Goal: Communication & Community: Answer question/provide support

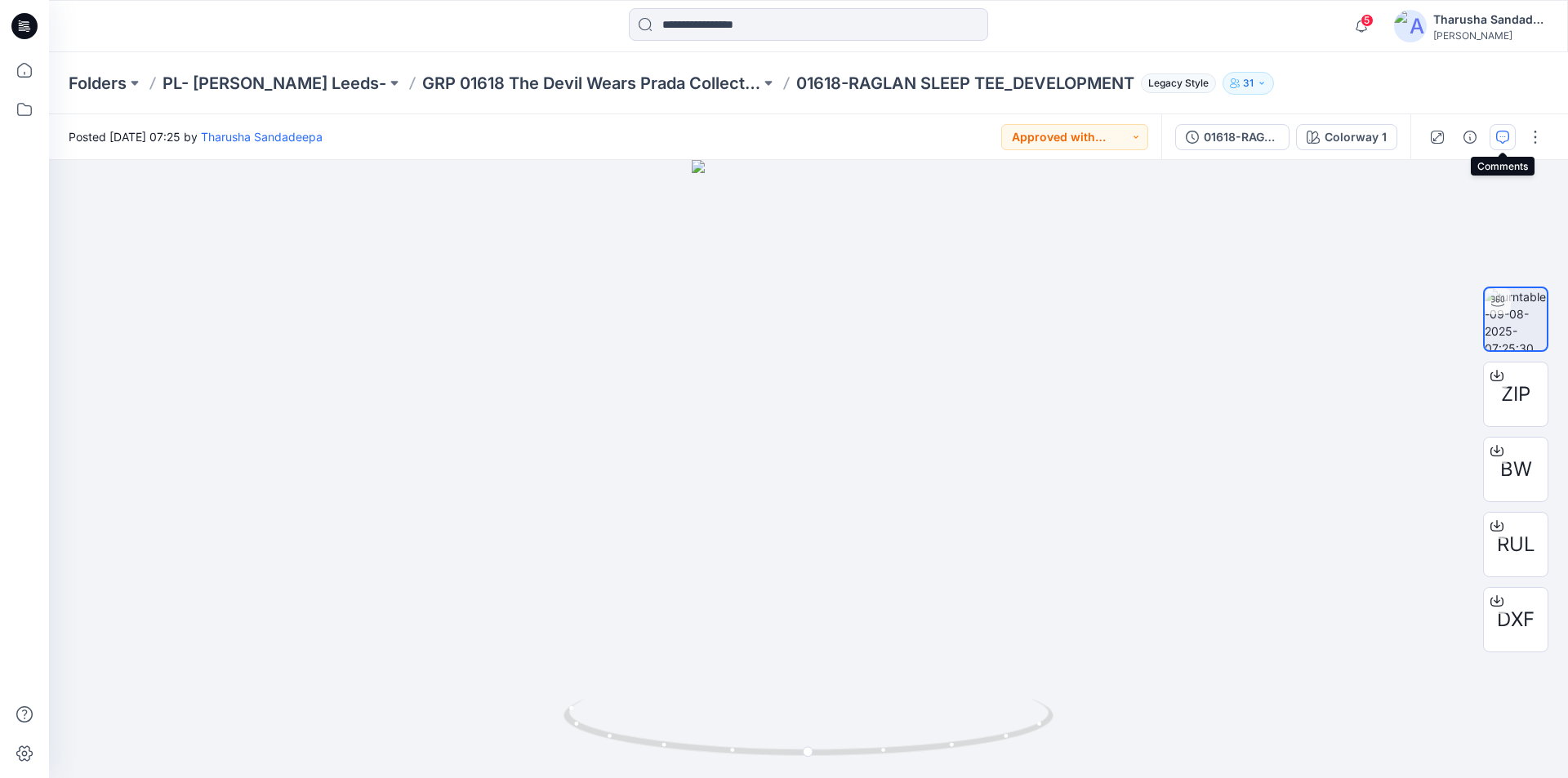
click at [1498, 136] on icon "button" at bounding box center [1503, 137] width 13 height 13
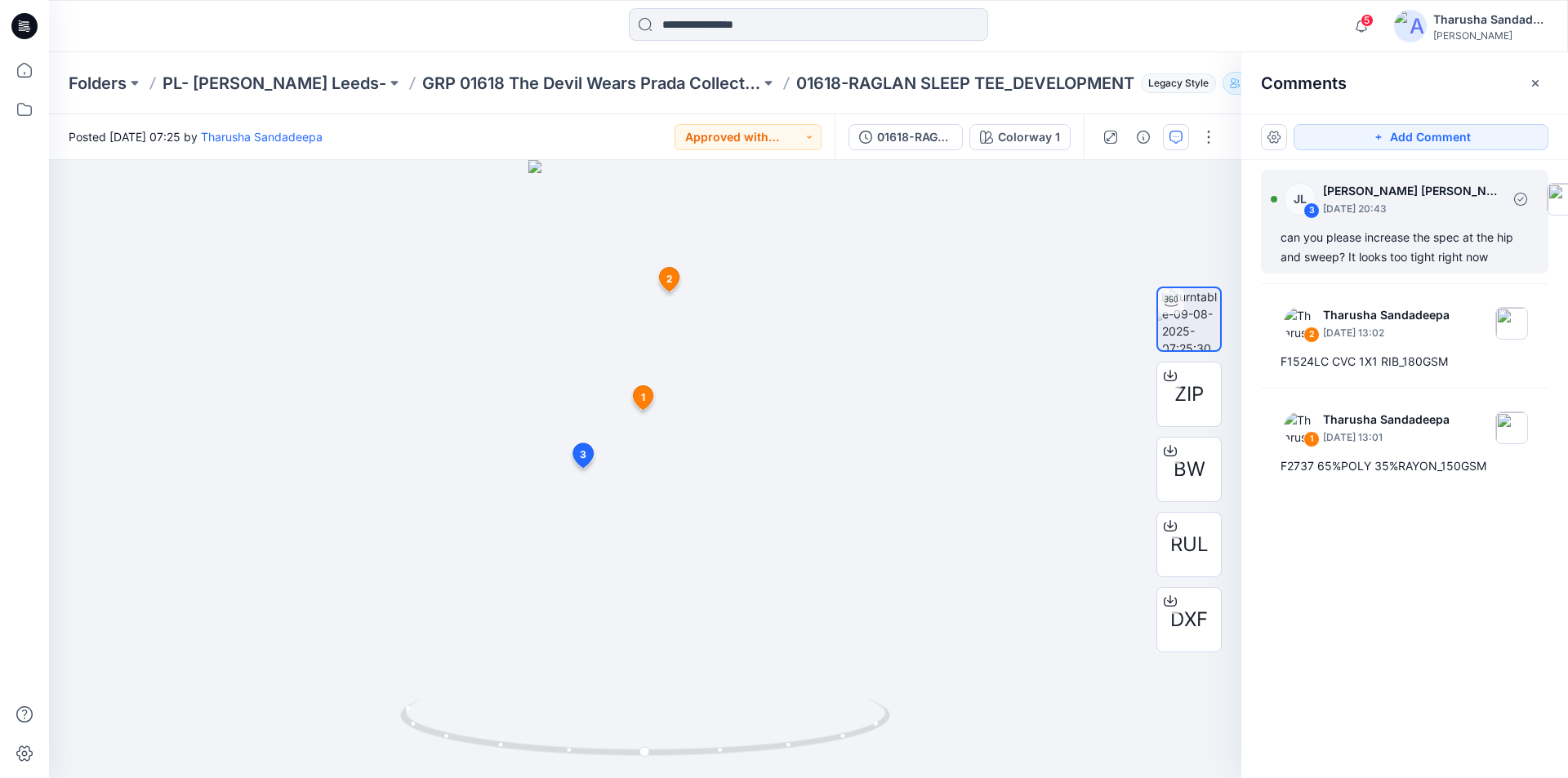
click at [1333, 231] on div "can you please increase the spec at the hip and sweep? It looks too tight right…" at bounding box center [1404, 247] width 248 height 39
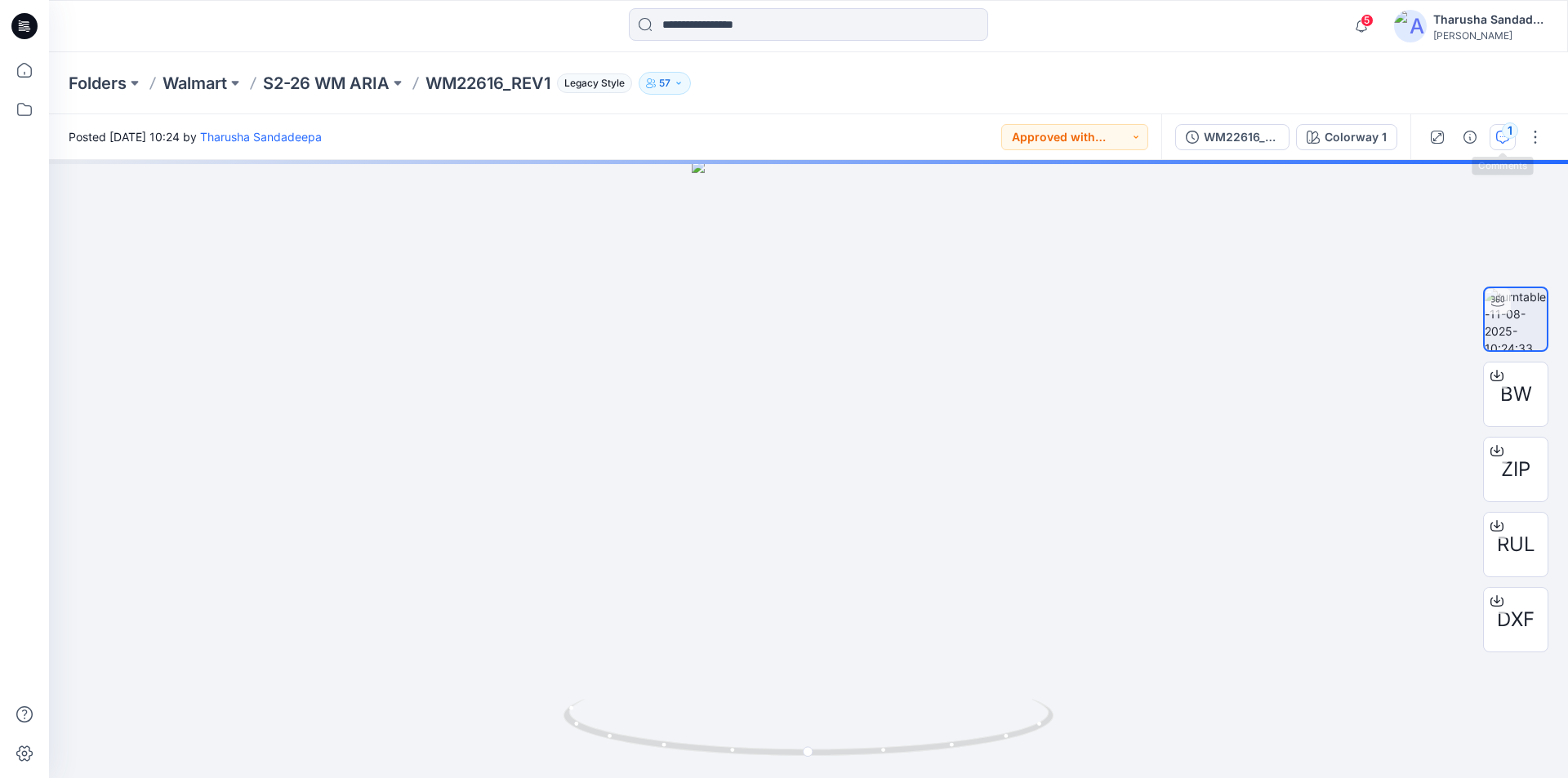
click at [1506, 134] on div "1" at bounding box center [1509, 131] width 16 height 16
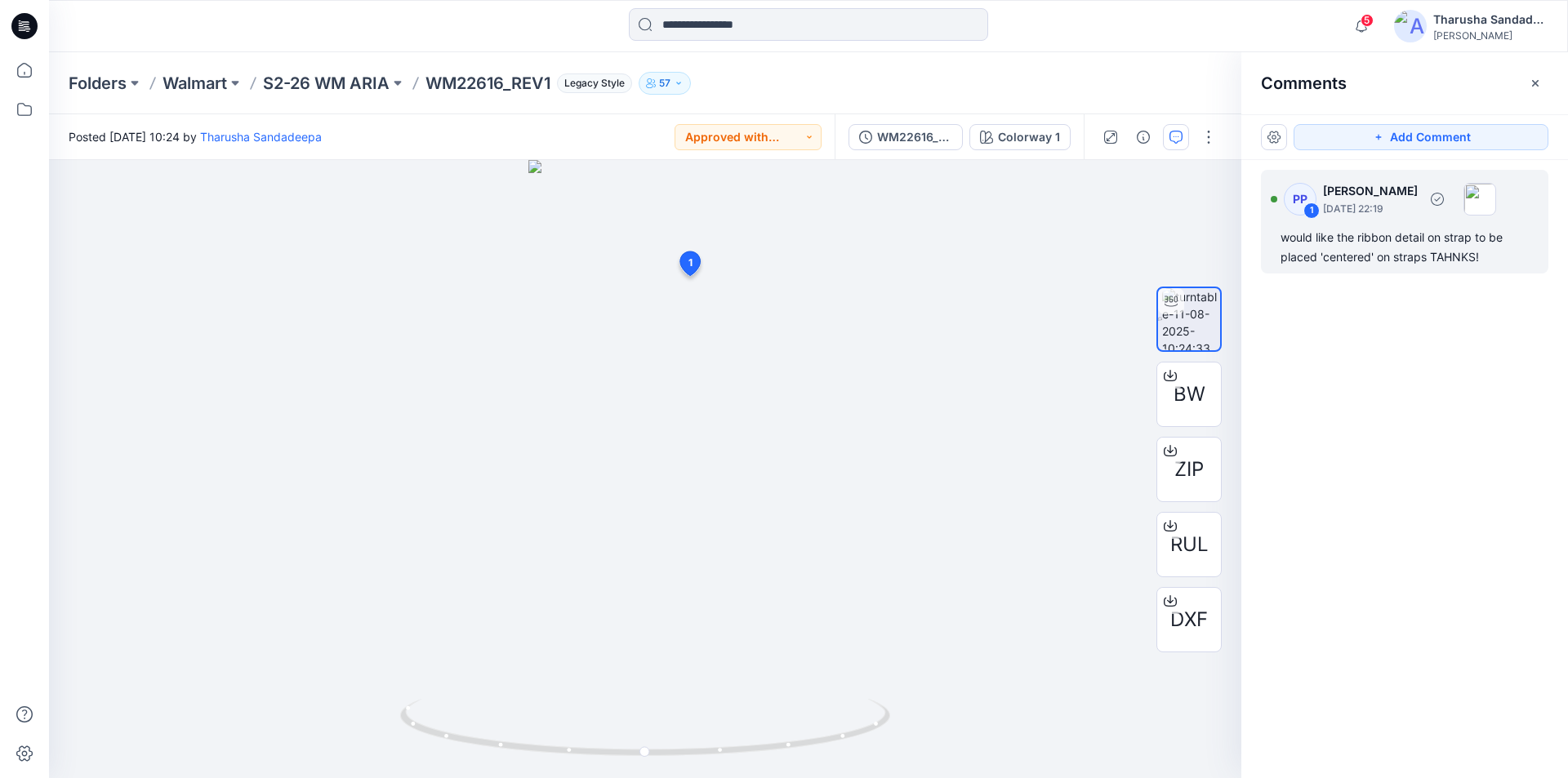
click at [1360, 250] on div "would like the ribbon detail on strap to be placed 'centered' on straps TAHNKS!" at bounding box center [1404, 247] width 248 height 39
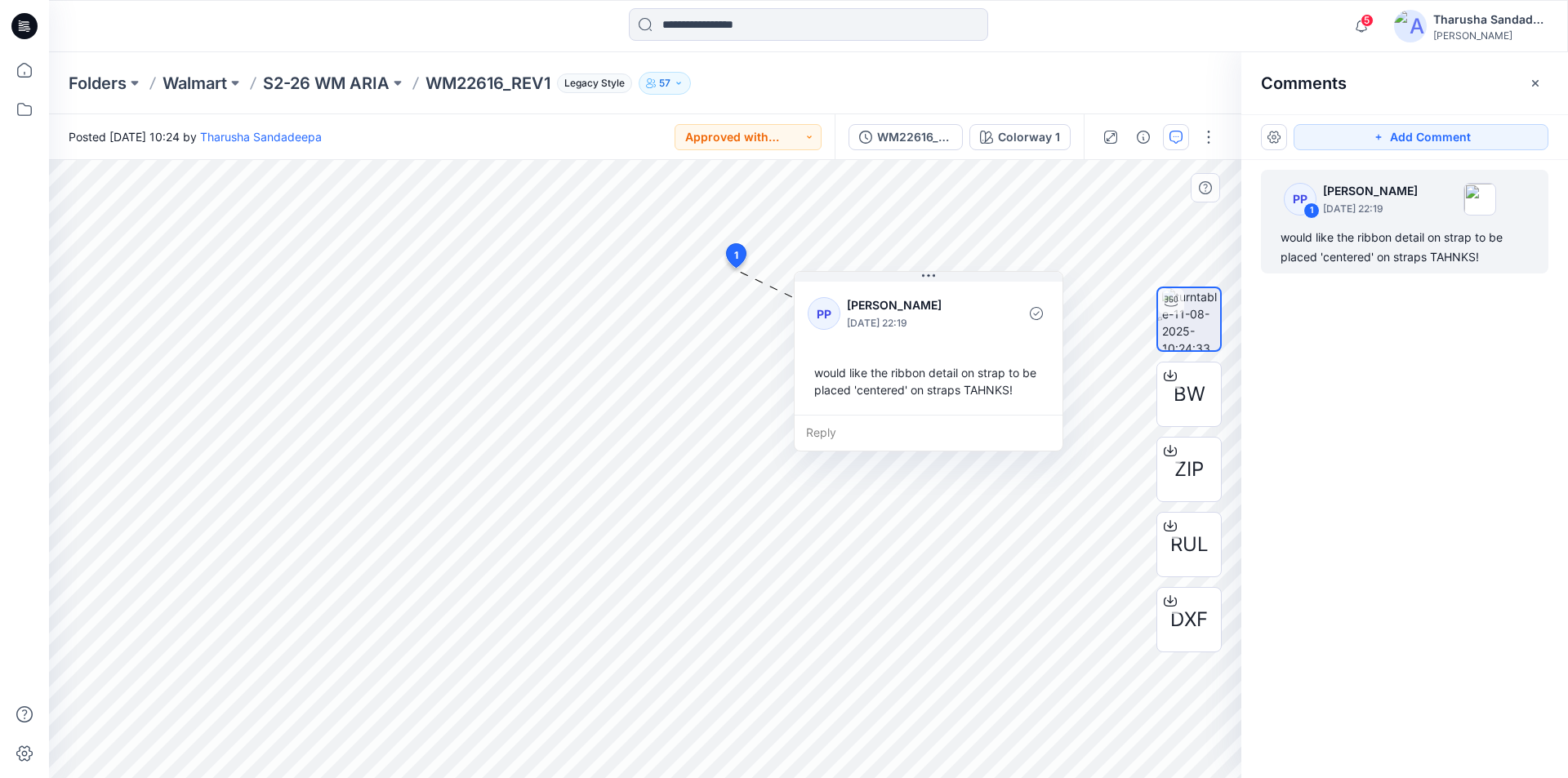
drag, startPoint x: 871, startPoint y: 301, endPoint x: 954, endPoint y: 296, distance: 83.2
click at [954, 296] on p "[PERSON_NAME]" at bounding box center [913, 305] width 133 height 19
click at [1359, 19] on icon "button" at bounding box center [1361, 26] width 31 height 33
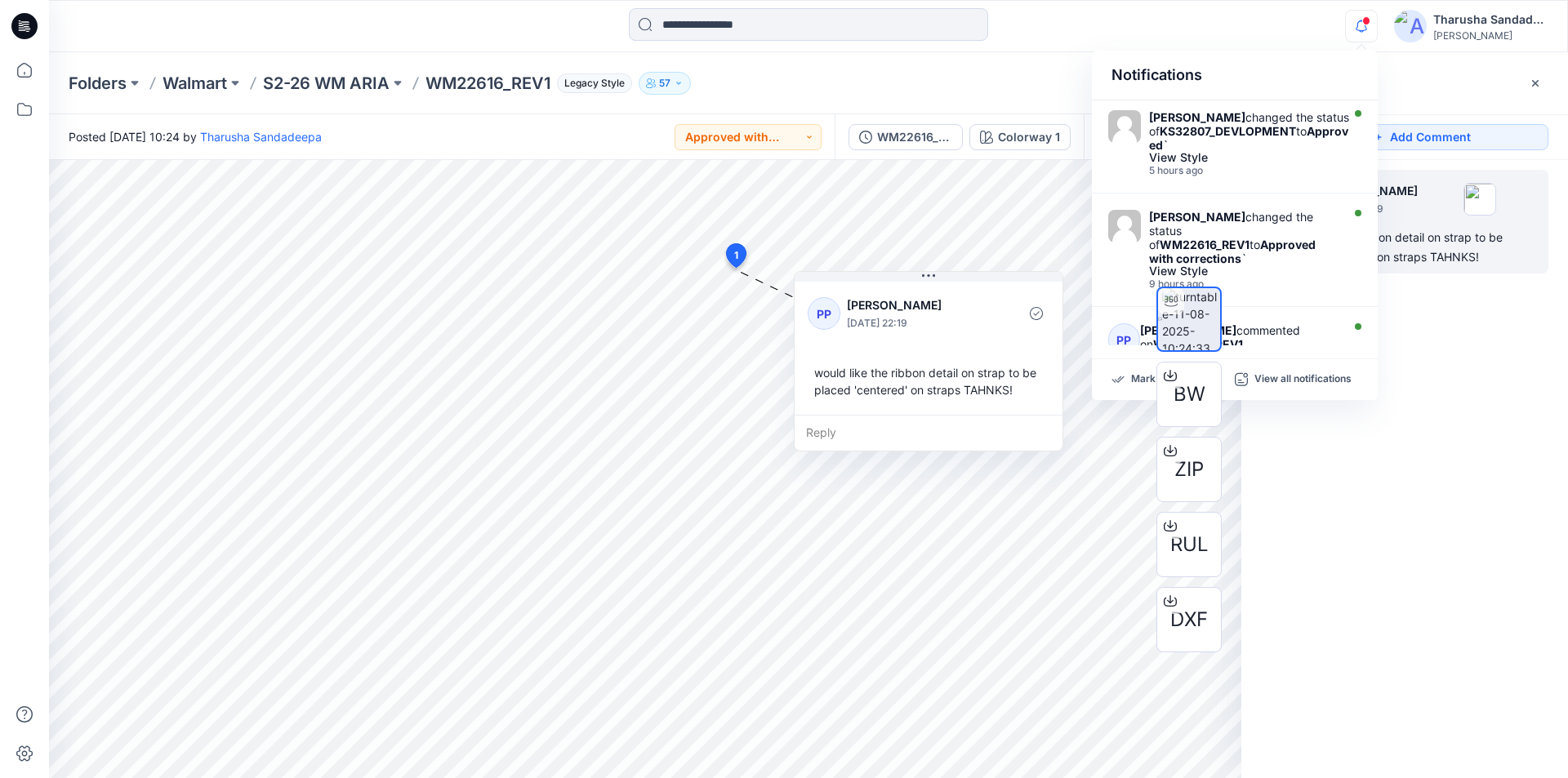
click at [1136, 377] on div "Notifications Taylor Roberson changed the status of KS32807_DEVLOPMENT to Appro…" at bounding box center [784, 389] width 1568 height 778
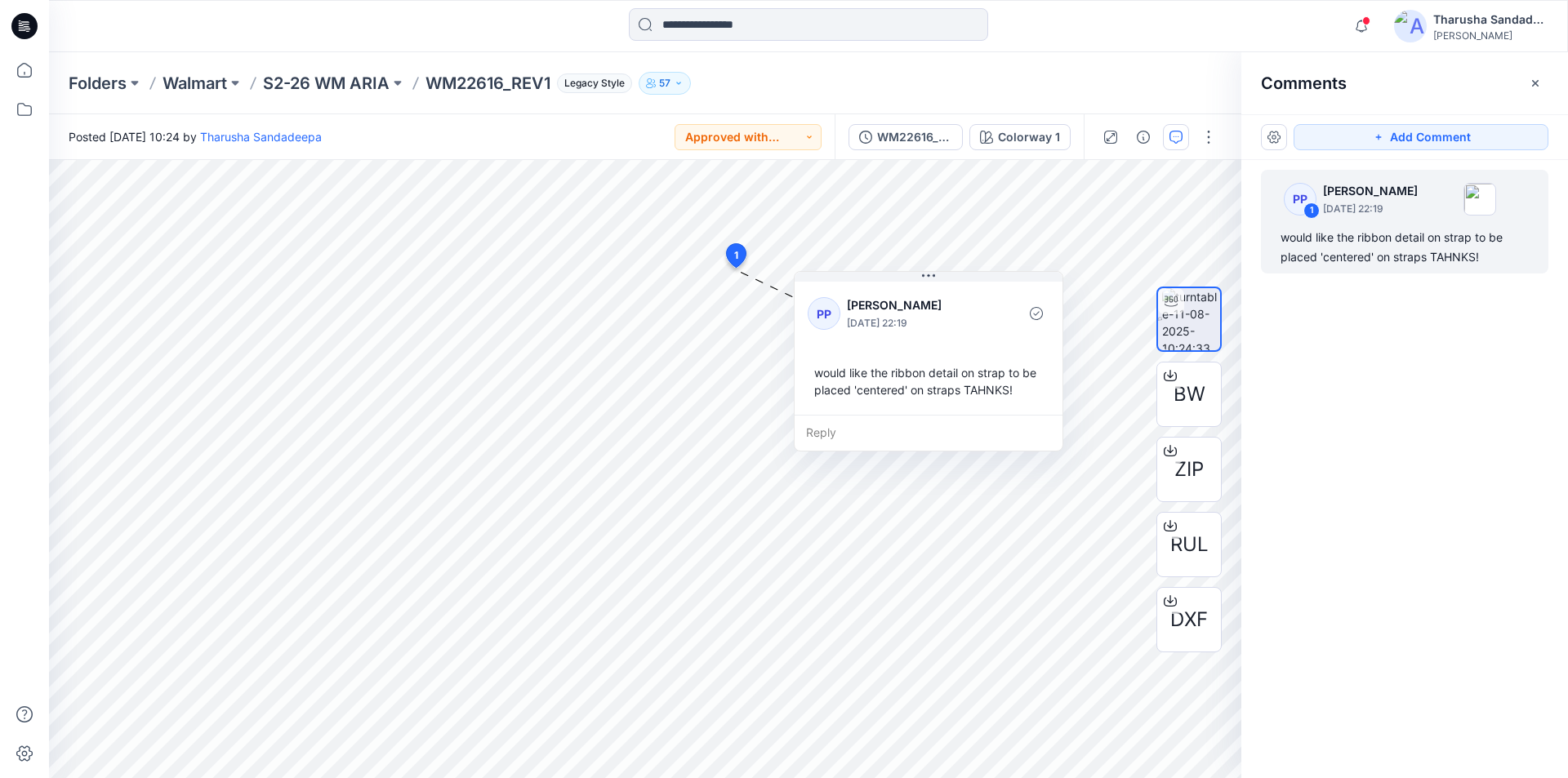
click at [1149, 21] on div at bounding box center [808, 26] width 760 height 36
click at [1139, 35] on div at bounding box center [808, 26] width 760 height 36
